Goal: Information Seeking & Learning: Find specific fact

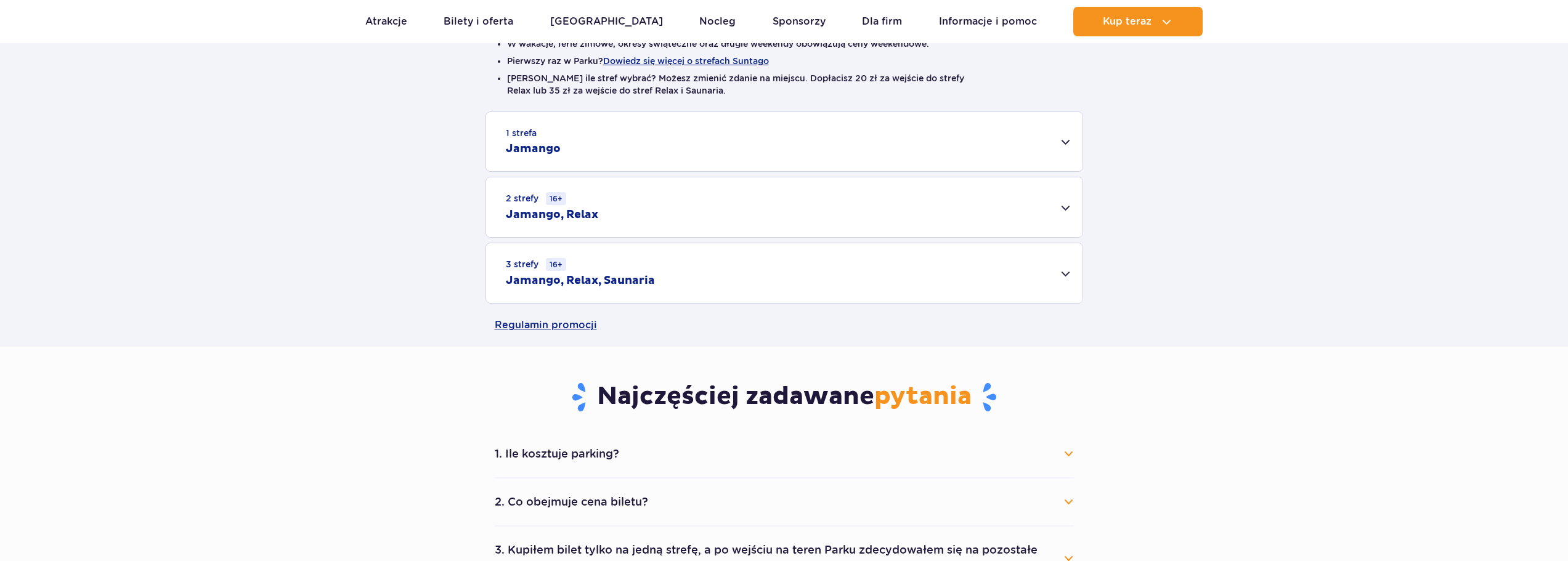
scroll to position [308, 0]
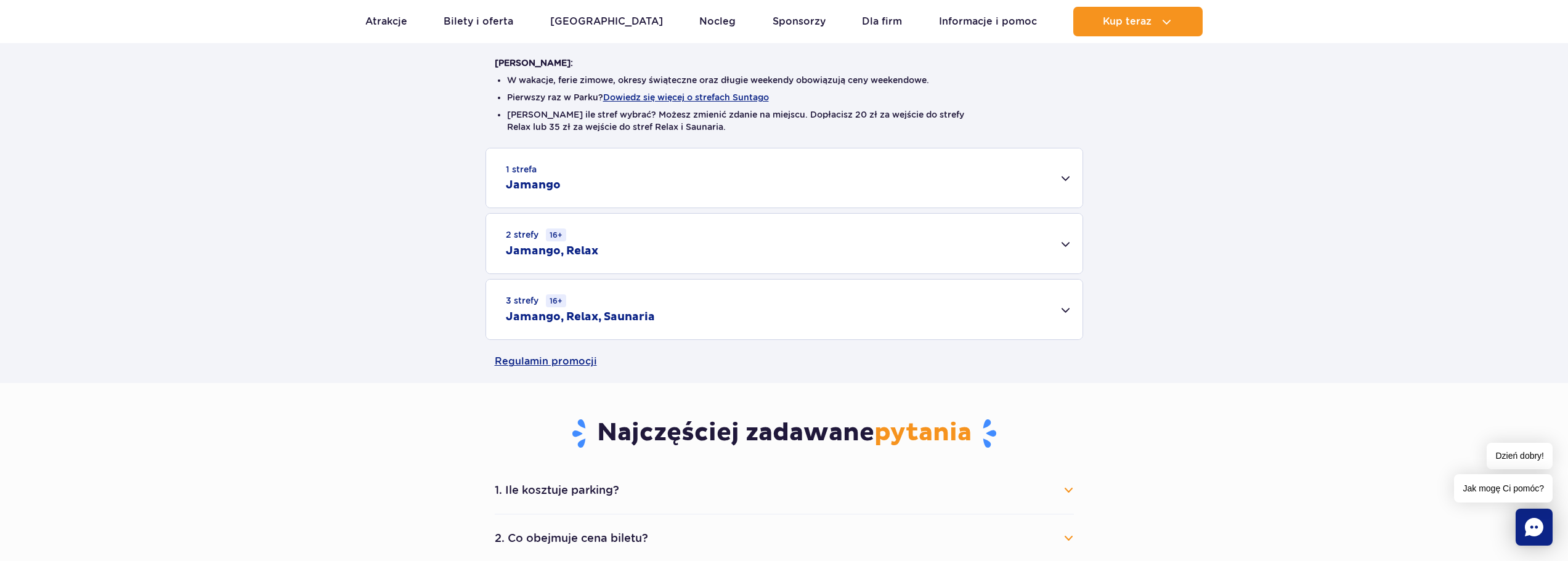
click at [657, 189] on div "1 strefa Jamango" at bounding box center [784, 178] width 596 height 59
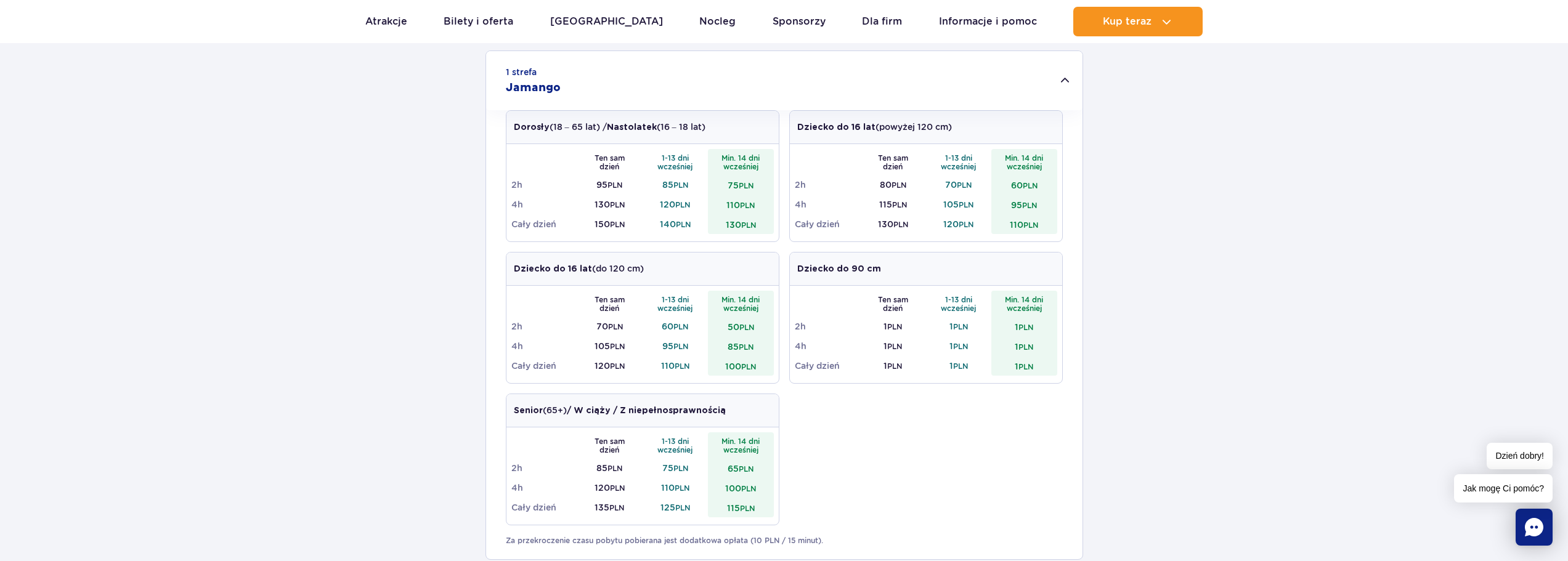
scroll to position [370, 0]
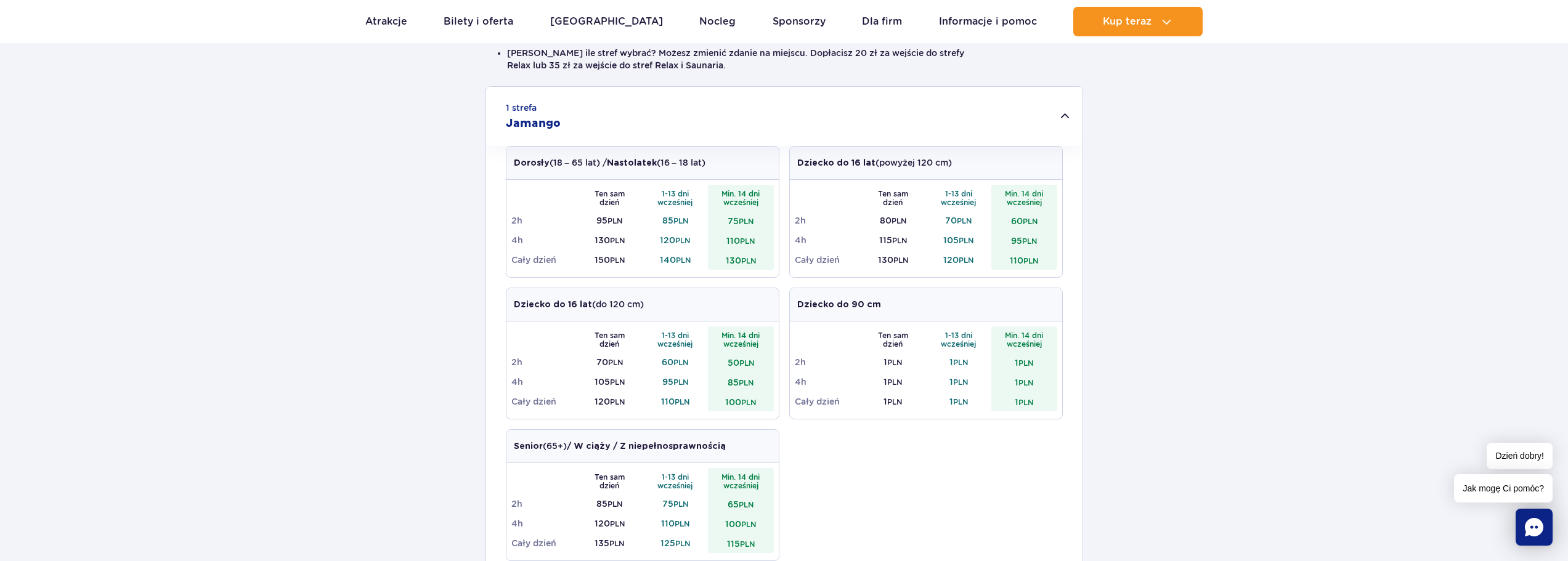
drag, startPoint x: 590, startPoint y: 258, endPoint x: 610, endPoint y: 258, distance: 20.0
click at [610, 258] on td "150 PLN" at bounding box center [609, 260] width 66 height 20
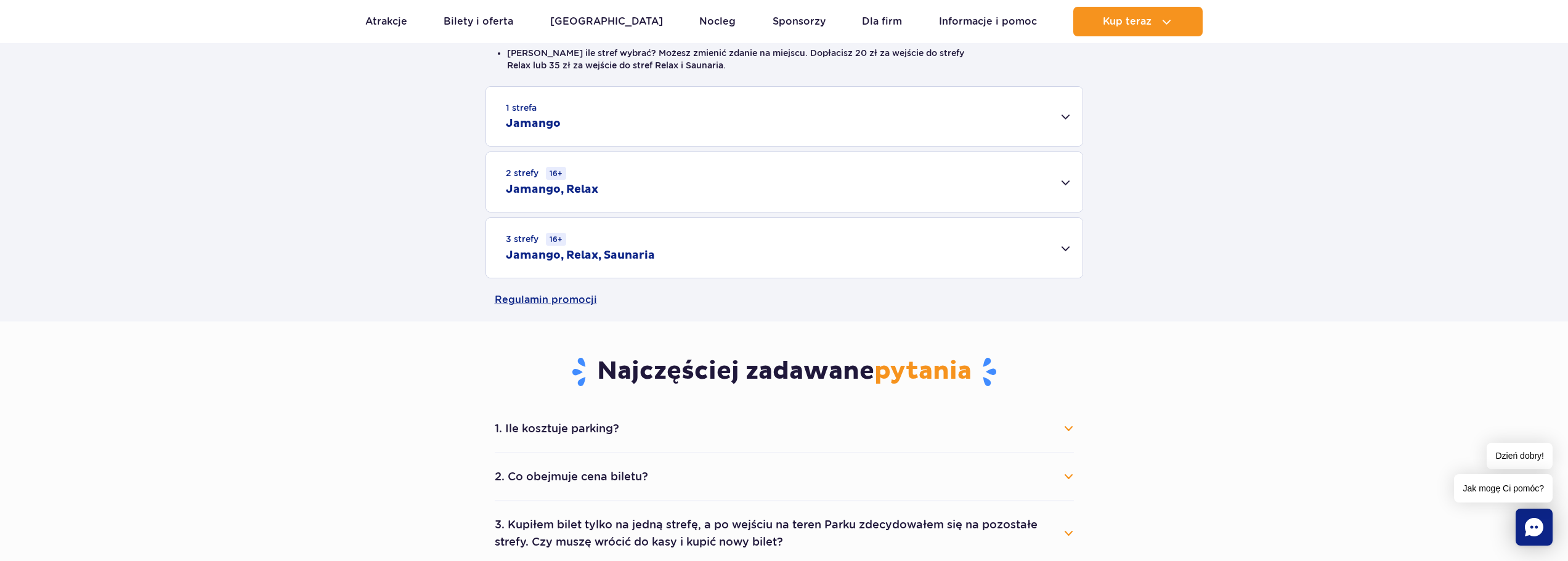
click at [755, 115] on div "1 strefa Jamango" at bounding box center [784, 116] width 596 height 59
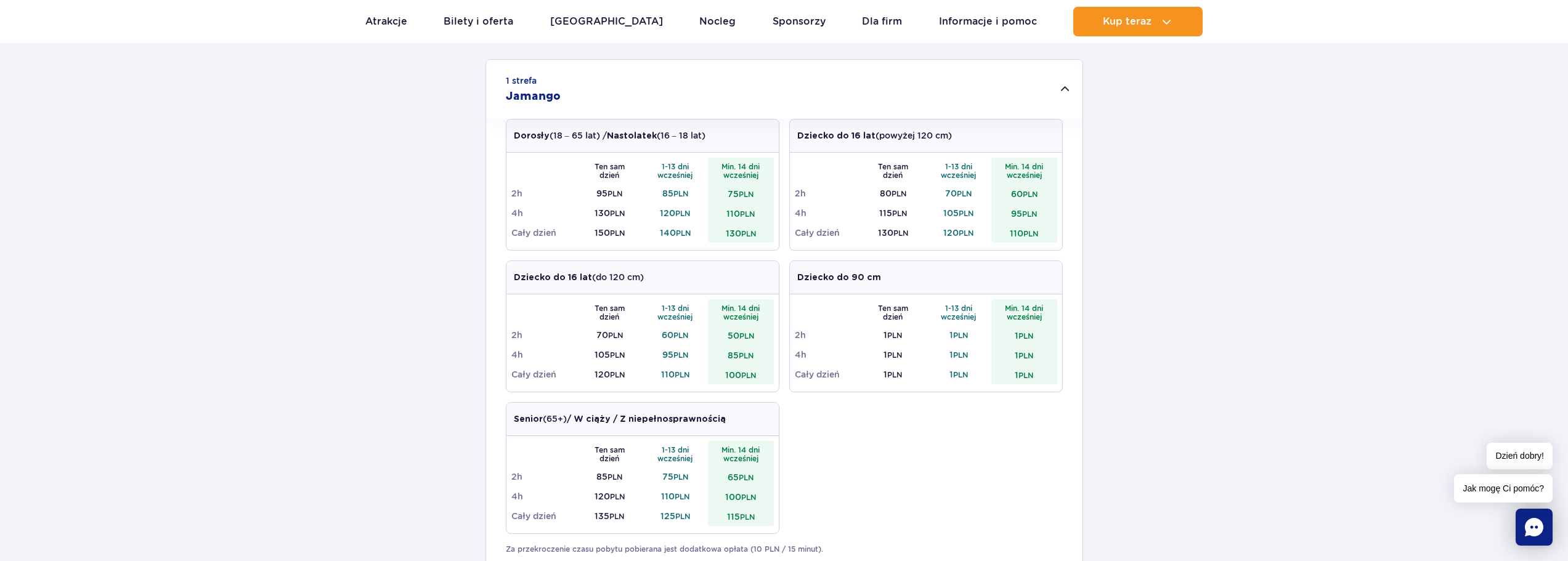
scroll to position [431, 0]
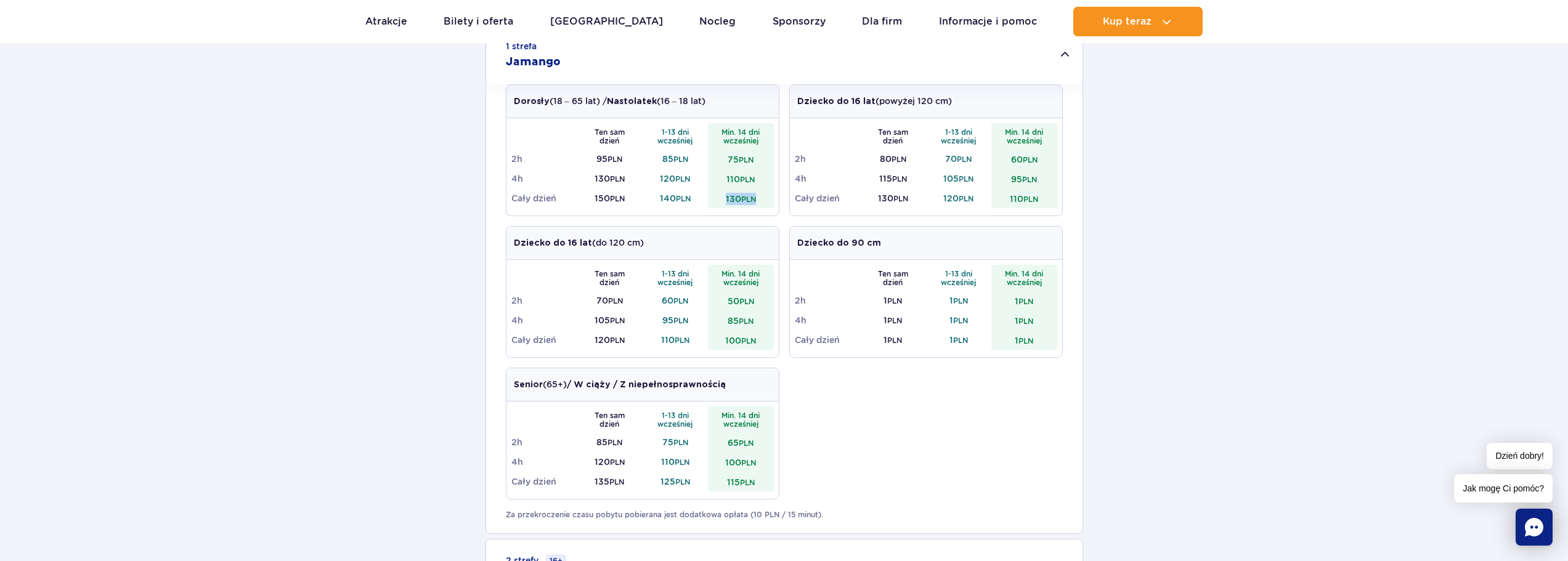
drag, startPoint x: 722, startPoint y: 199, endPoint x: 772, endPoint y: 197, distance: 50.0
click at [772, 197] on td "130 PLN" at bounding box center [740, 198] width 66 height 20
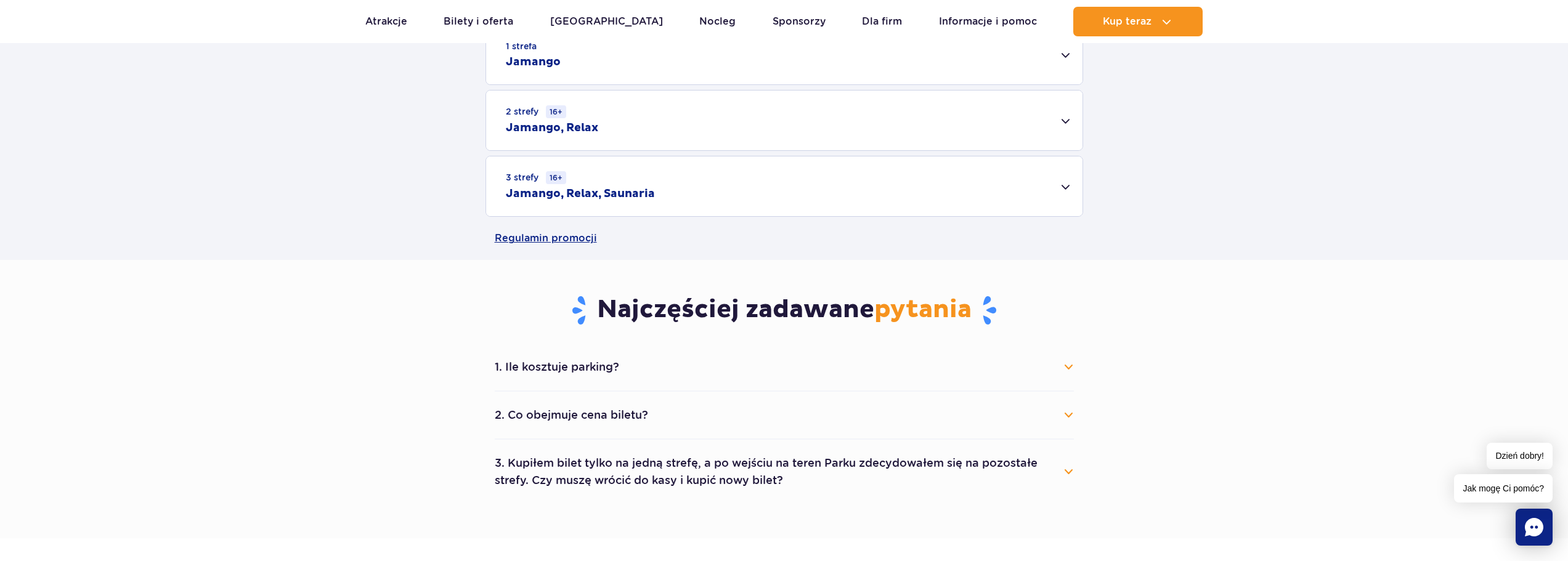
click at [772, 197] on td "130 PLN" at bounding box center [740, 198] width 66 height 20
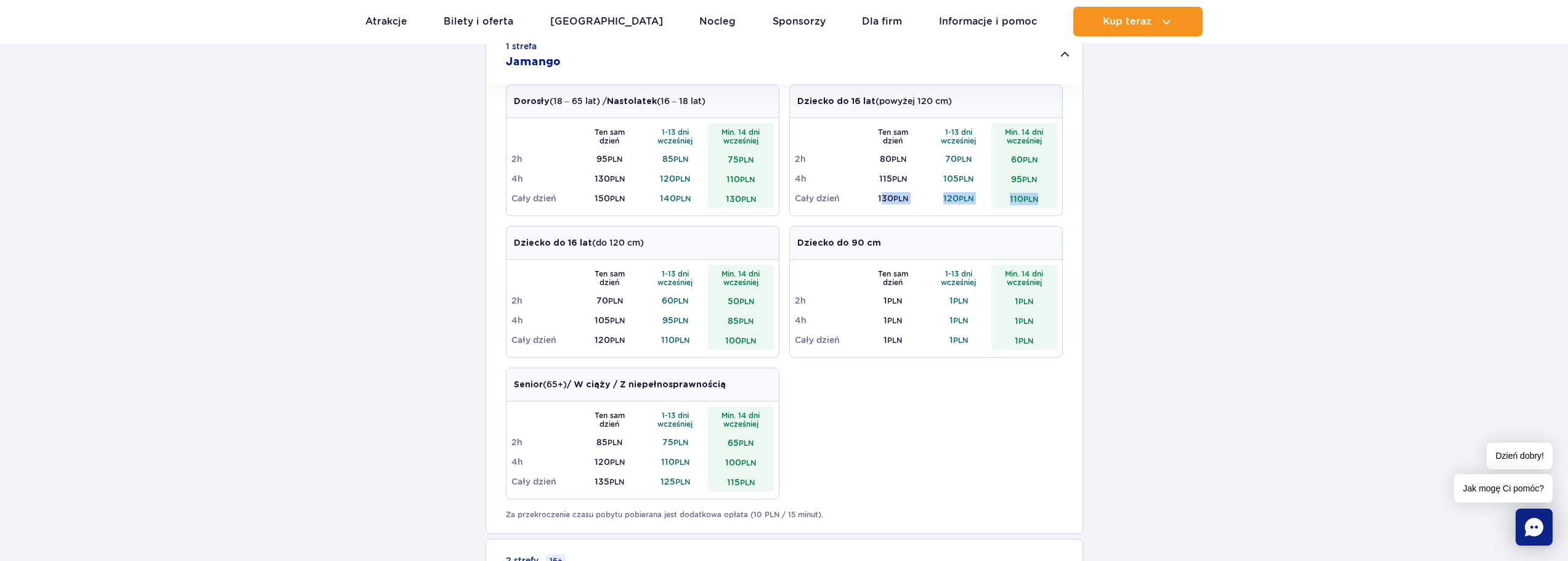
drag, startPoint x: 1041, startPoint y: 197, endPoint x: 925, endPoint y: 202, distance: 116.1
click at [882, 204] on tr "Cały dzień 130 PLN 120 PLN 110 PLN" at bounding box center [926, 198] width 262 height 20
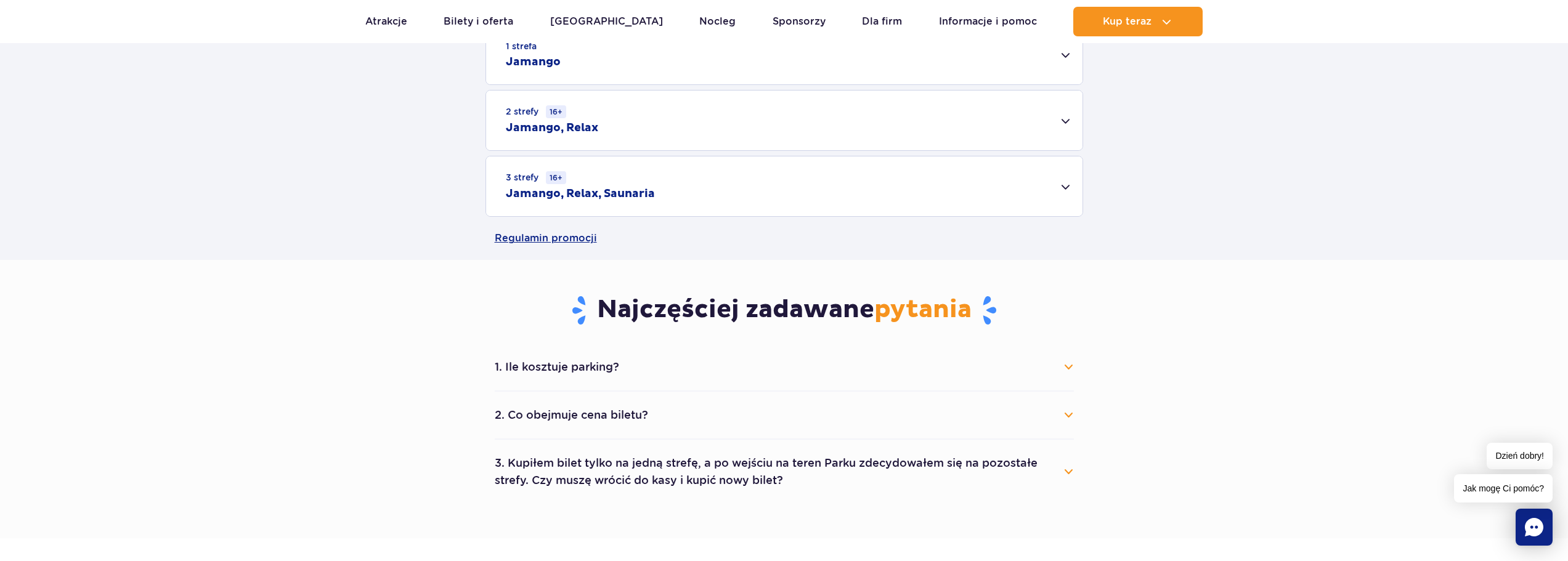
click at [1031, 196] on div "1 strefa Jamango Dorosły (18 – 65 lat) / Nastolatek (16 – 18 lat) Ten sam dzień…" at bounding box center [784, 121] width 1568 height 192
click at [878, 115] on div "2 strefy 16+ Jamango, Relax" at bounding box center [784, 120] width 596 height 60
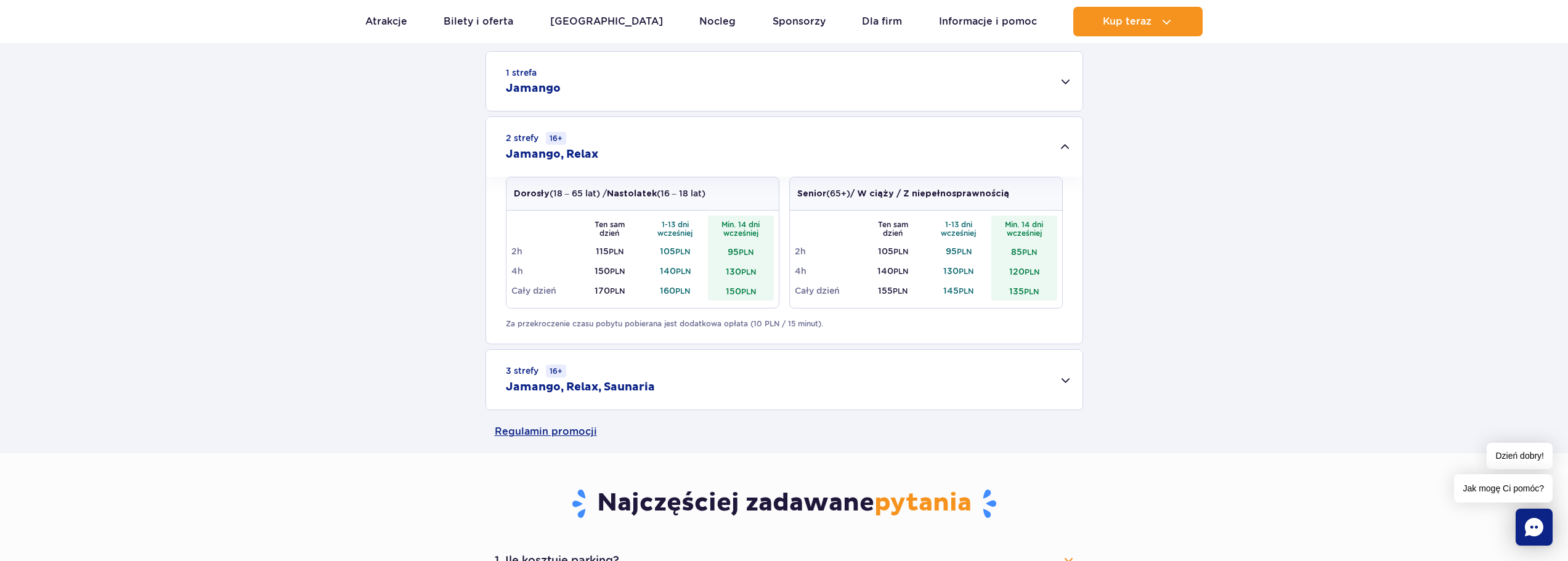
scroll to position [370, 0]
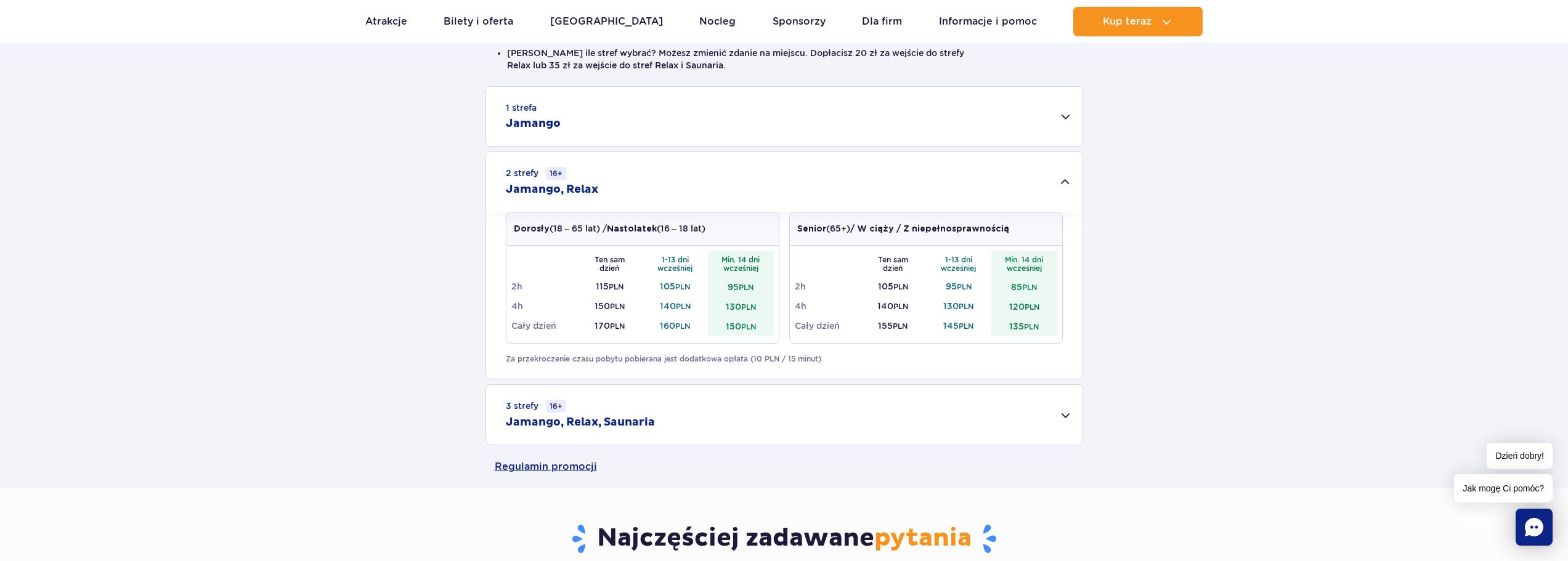
click at [610, 123] on div "1 strefa Jamango" at bounding box center [784, 116] width 596 height 59
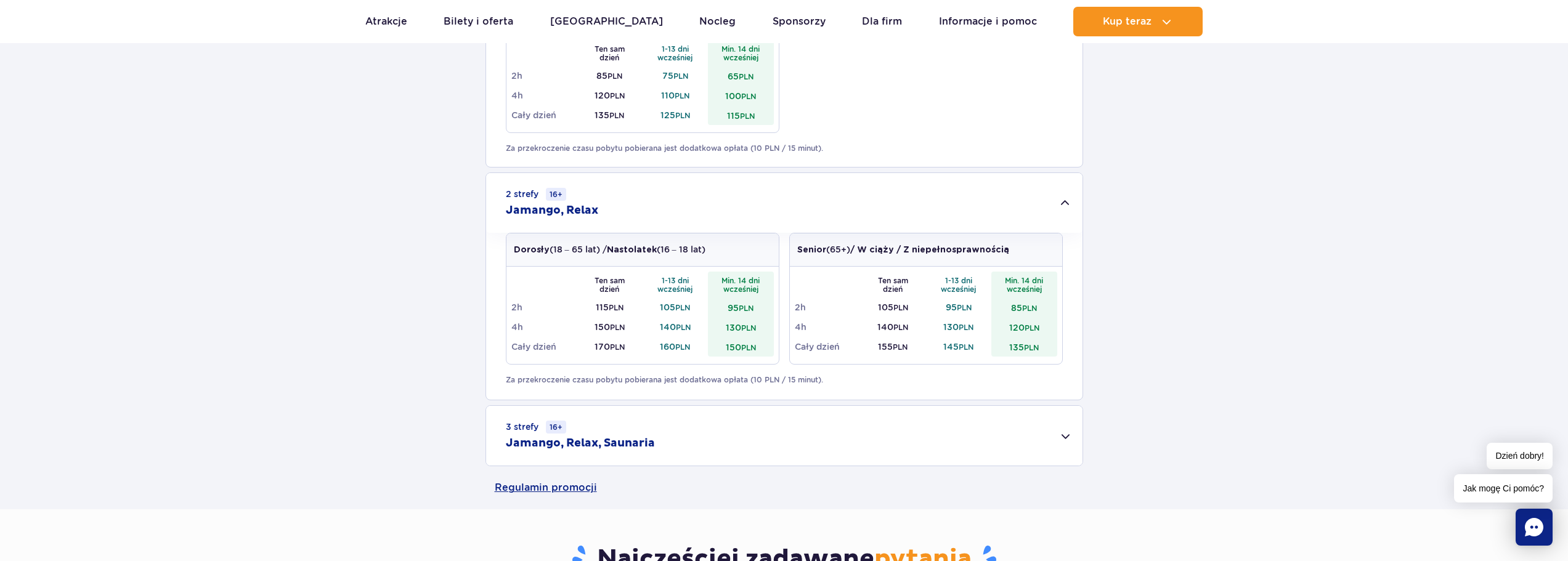
scroll to position [801, 0]
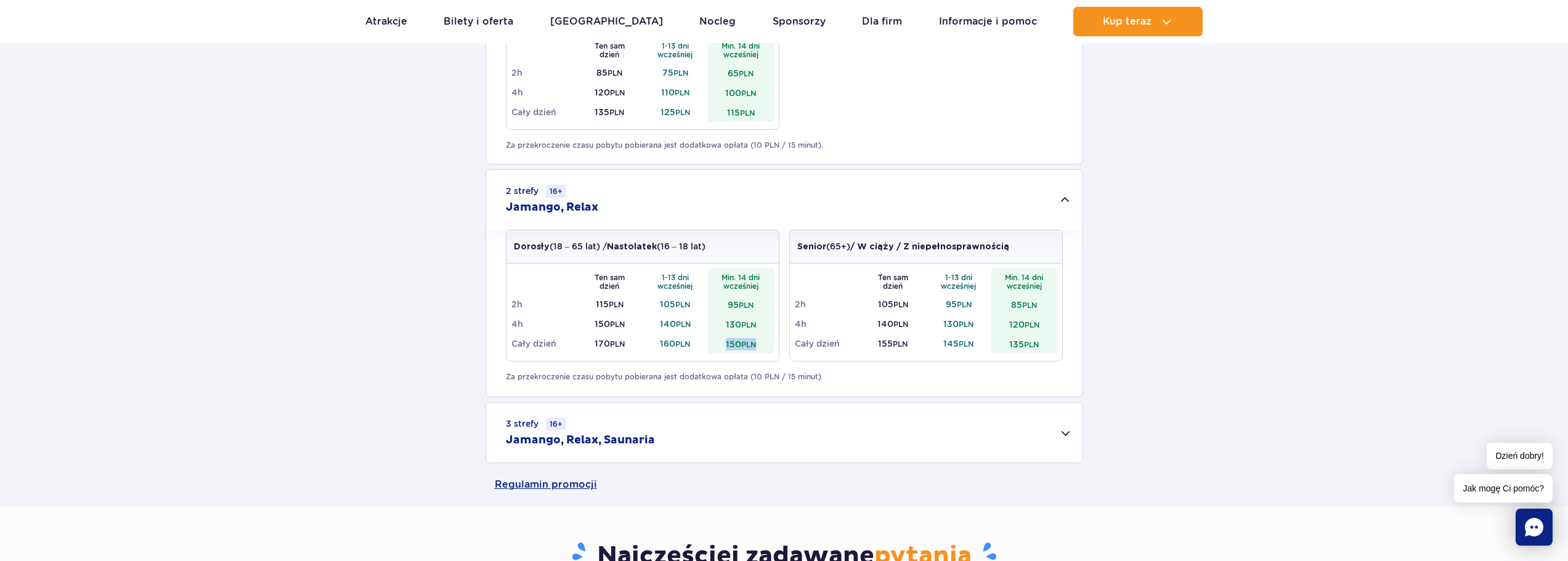
drag, startPoint x: 729, startPoint y: 341, endPoint x: 763, endPoint y: 340, distance: 34.0
click at [763, 340] on td "150 PLN" at bounding box center [740, 344] width 66 height 20
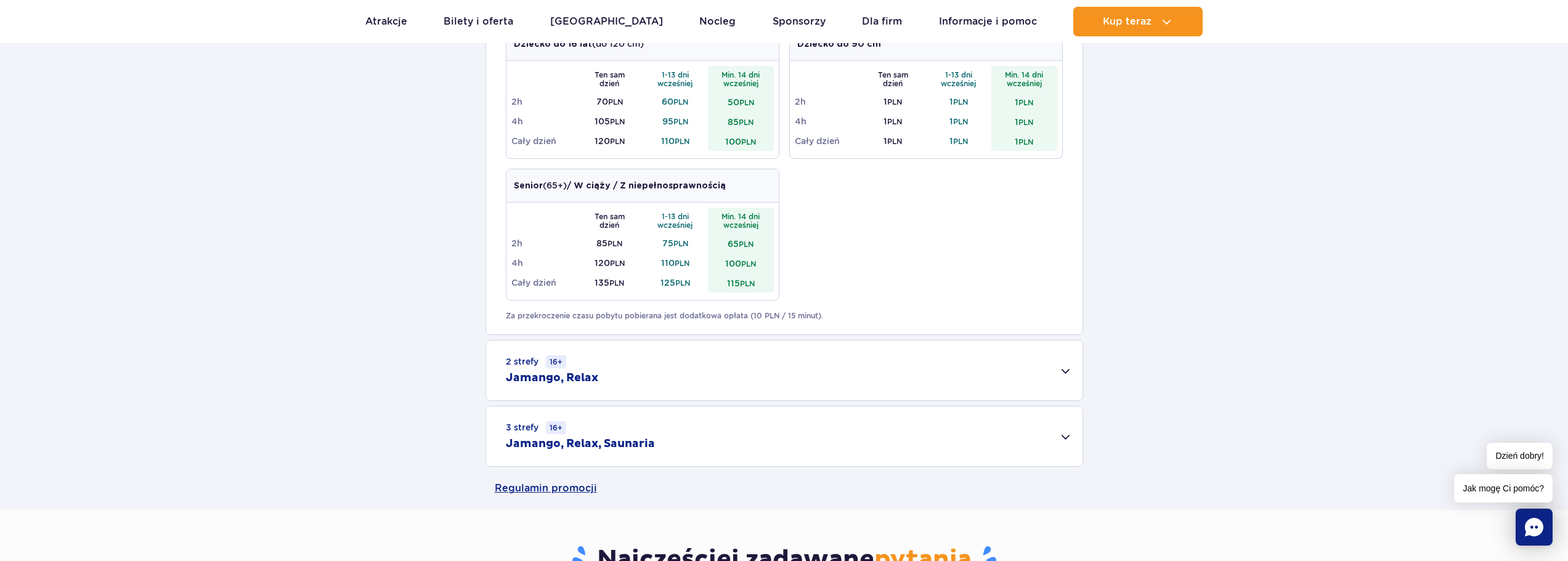
scroll to position [678, 0]
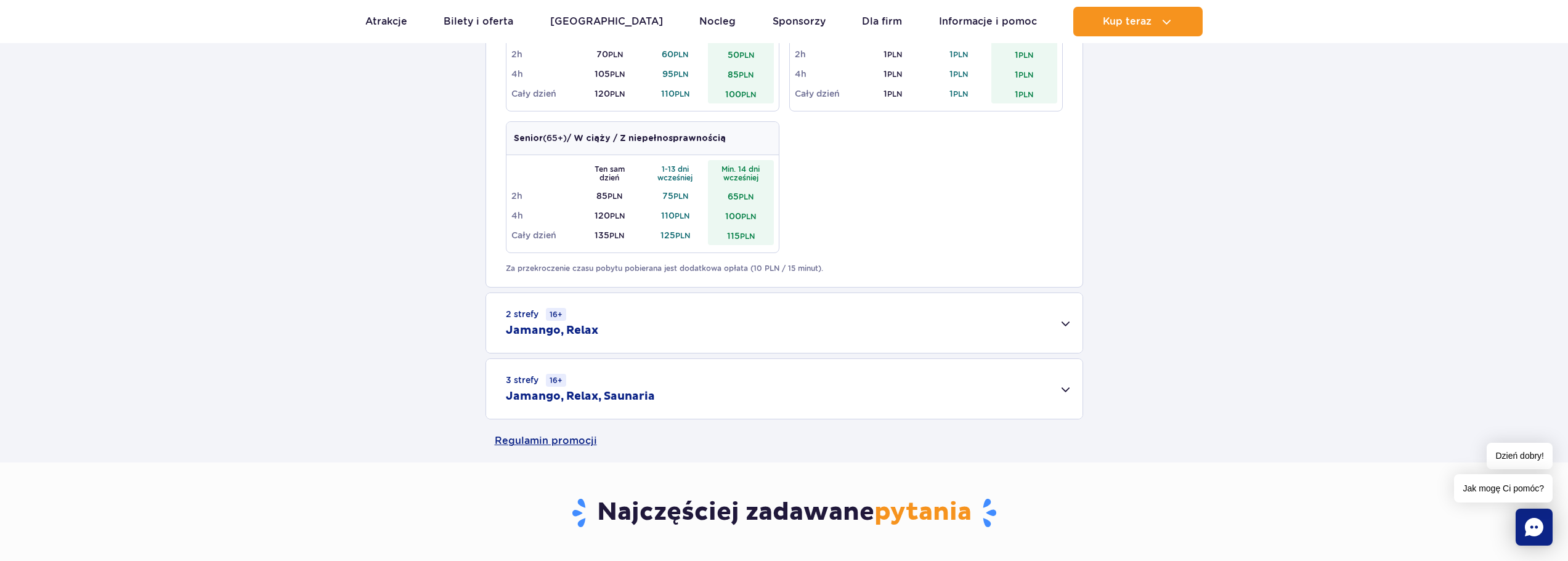
click at [646, 388] on div "3 strefy 16+ Jamango, Relax, Saunaria" at bounding box center [784, 389] width 596 height 60
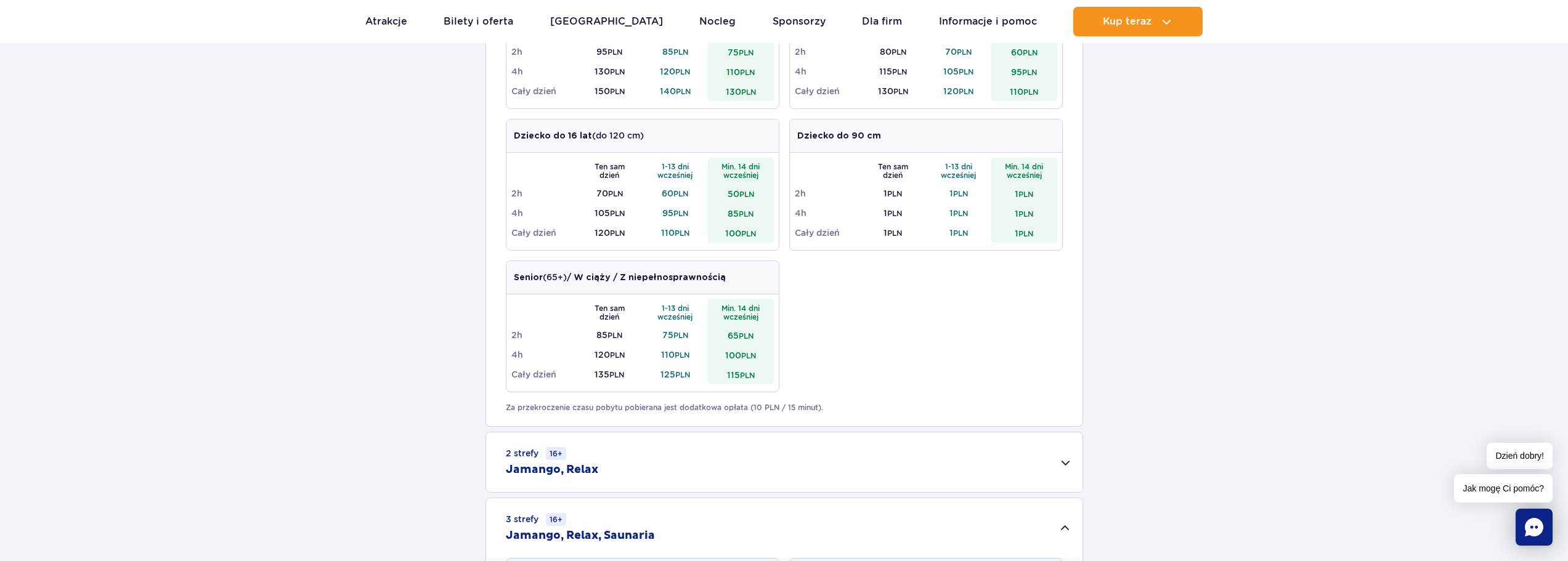
scroll to position [308, 0]
